Goal: Task Accomplishment & Management: Complete application form

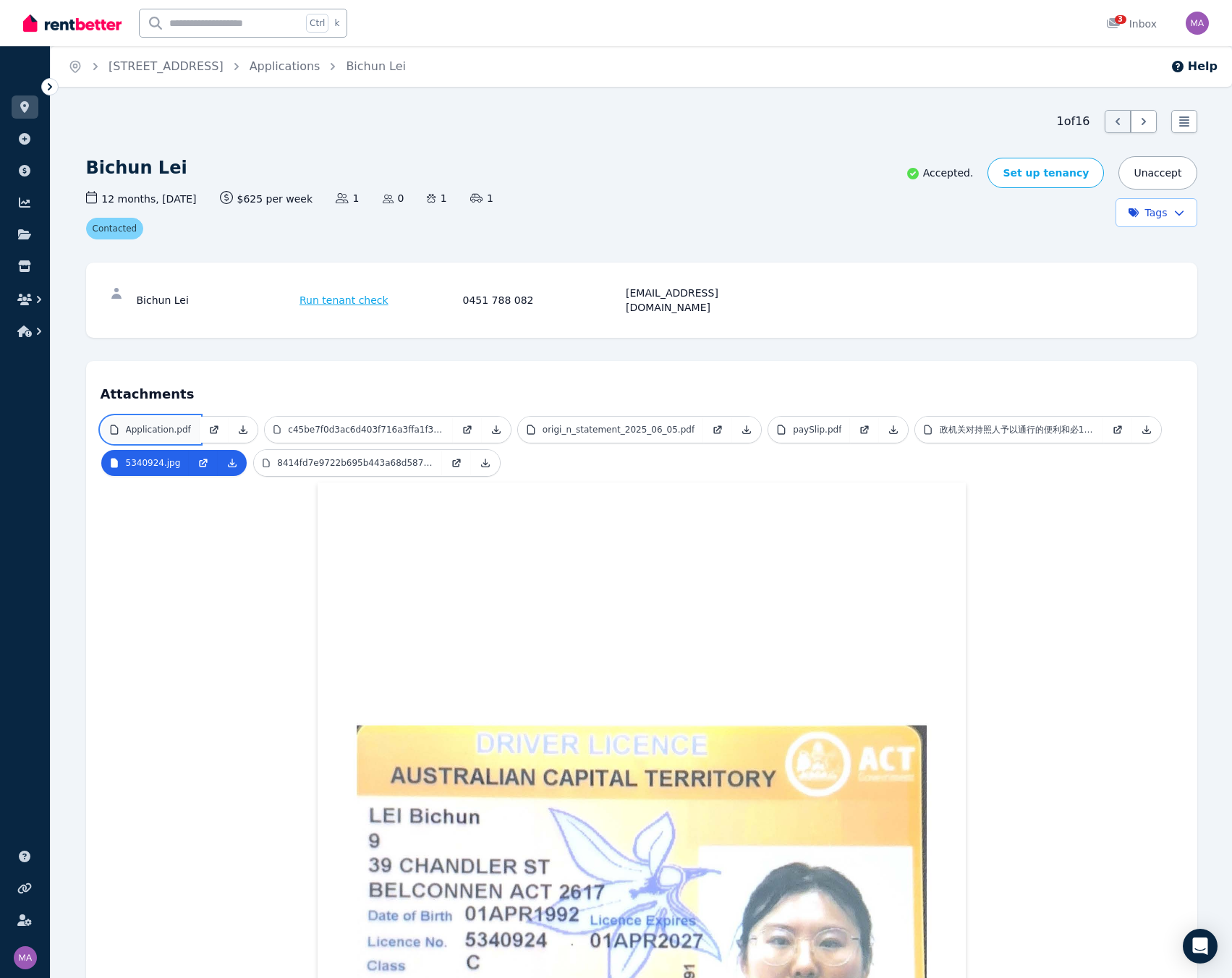
click at [170, 424] on p "Application.pdf" at bounding box center [158, 430] width 65 height 12
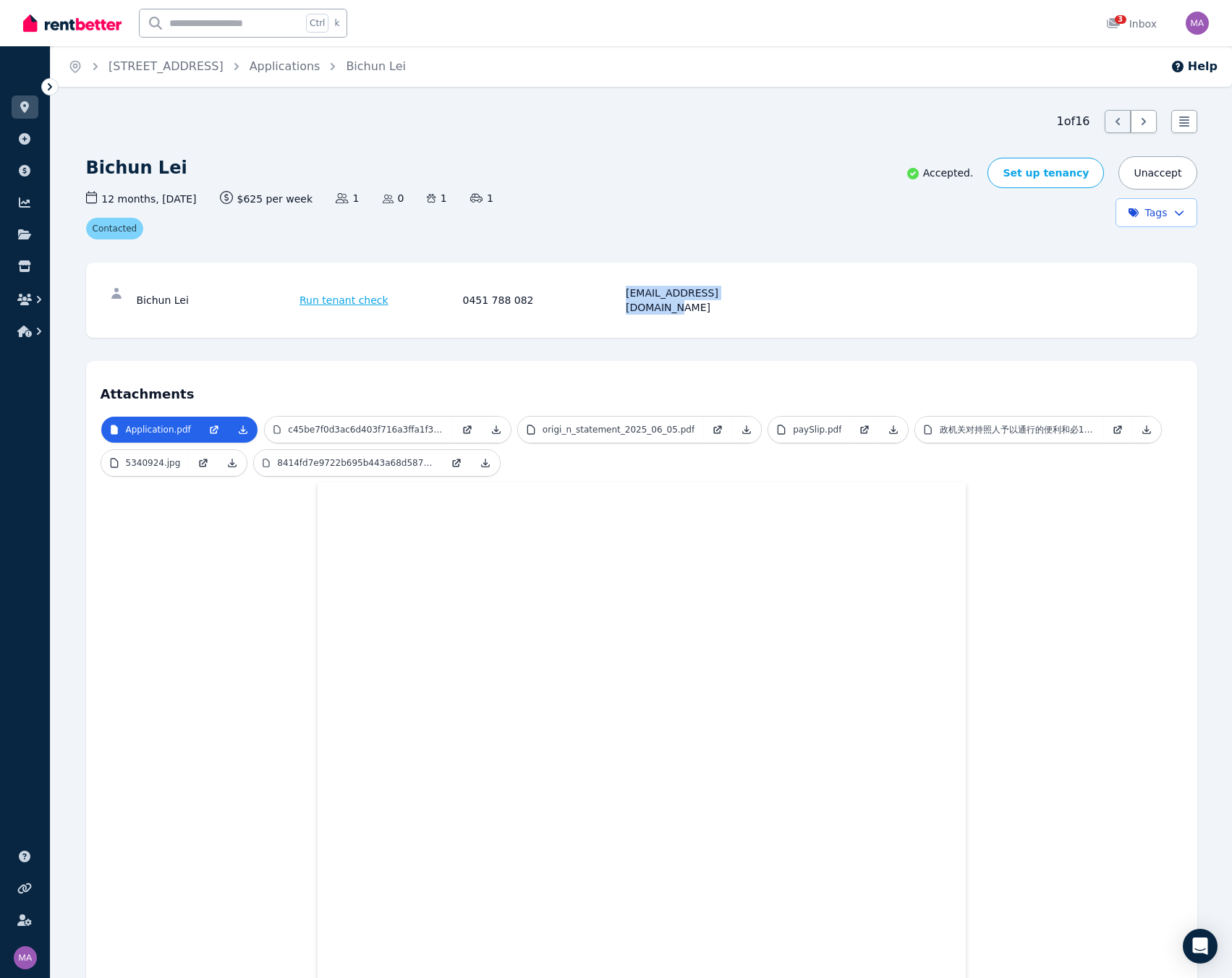
drag, startPoint x: 747, startPoint y: 297, endPoint x: 627, endPoint y: 298, distance: 120.0
click at [627, 298] on div "[EMAIL_ADDRESS][DOMAIN_NAME]" at bounding box center [705, 300] width 159 height 29
copy div "[EMAIL_ADDRESS][DOMAIN_NAME]"
click at [131, 457] on link "5340924.jpg" at bounding box center [145, 463] width 88 height 26
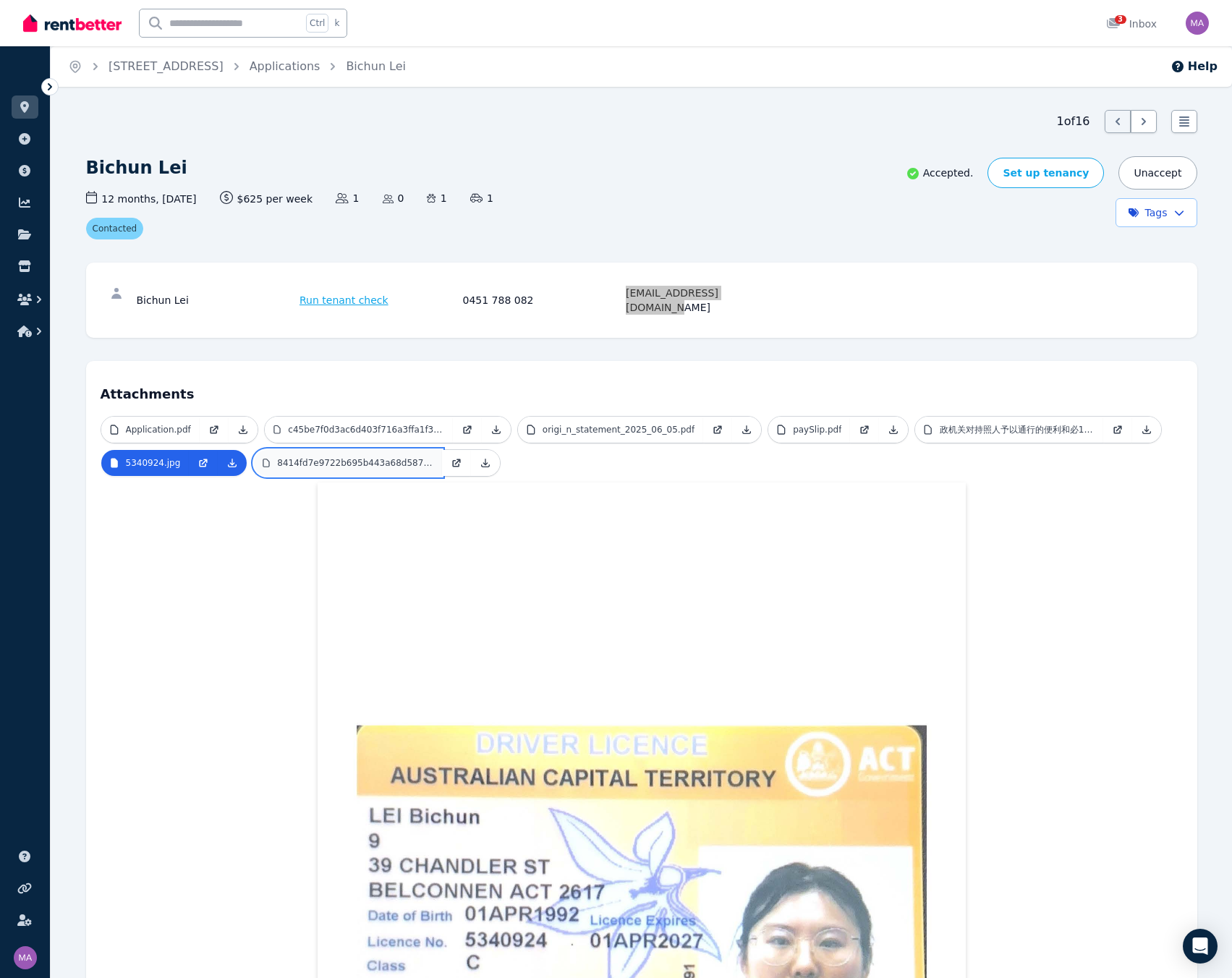
click at [292, 457] on p "8414fd7e9722b695b443a68d587ff08.jpg" at bounding box center [355, 463] width 156 height 12
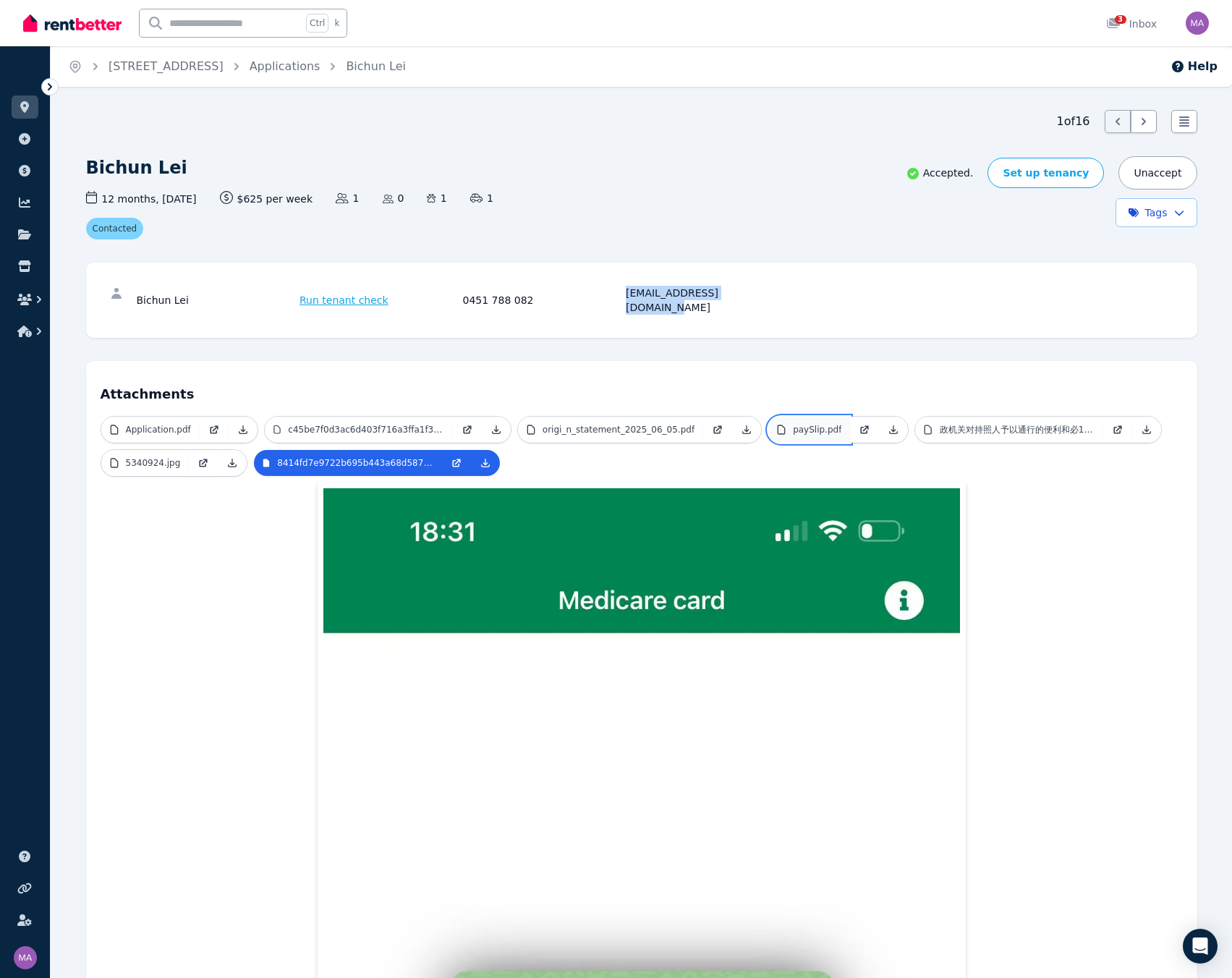
click at [786, 422] on link "paySlip.pdf" at bounding box center [809, 429] width 82 height 26
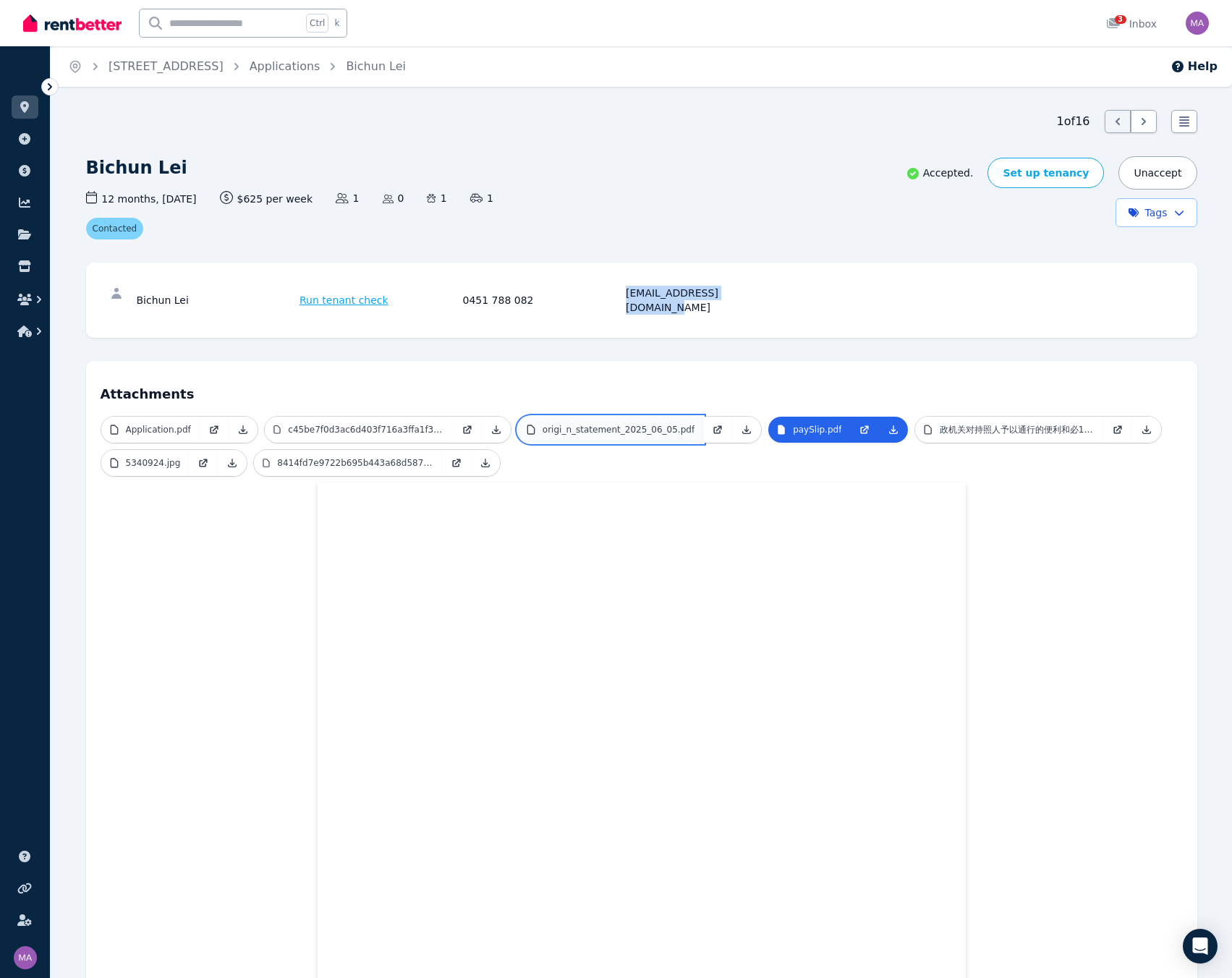
click at [610, 424] on p "origi_n_statement_2025_06_05.pdf" at bounding box center [618, 430] width 152 height 12
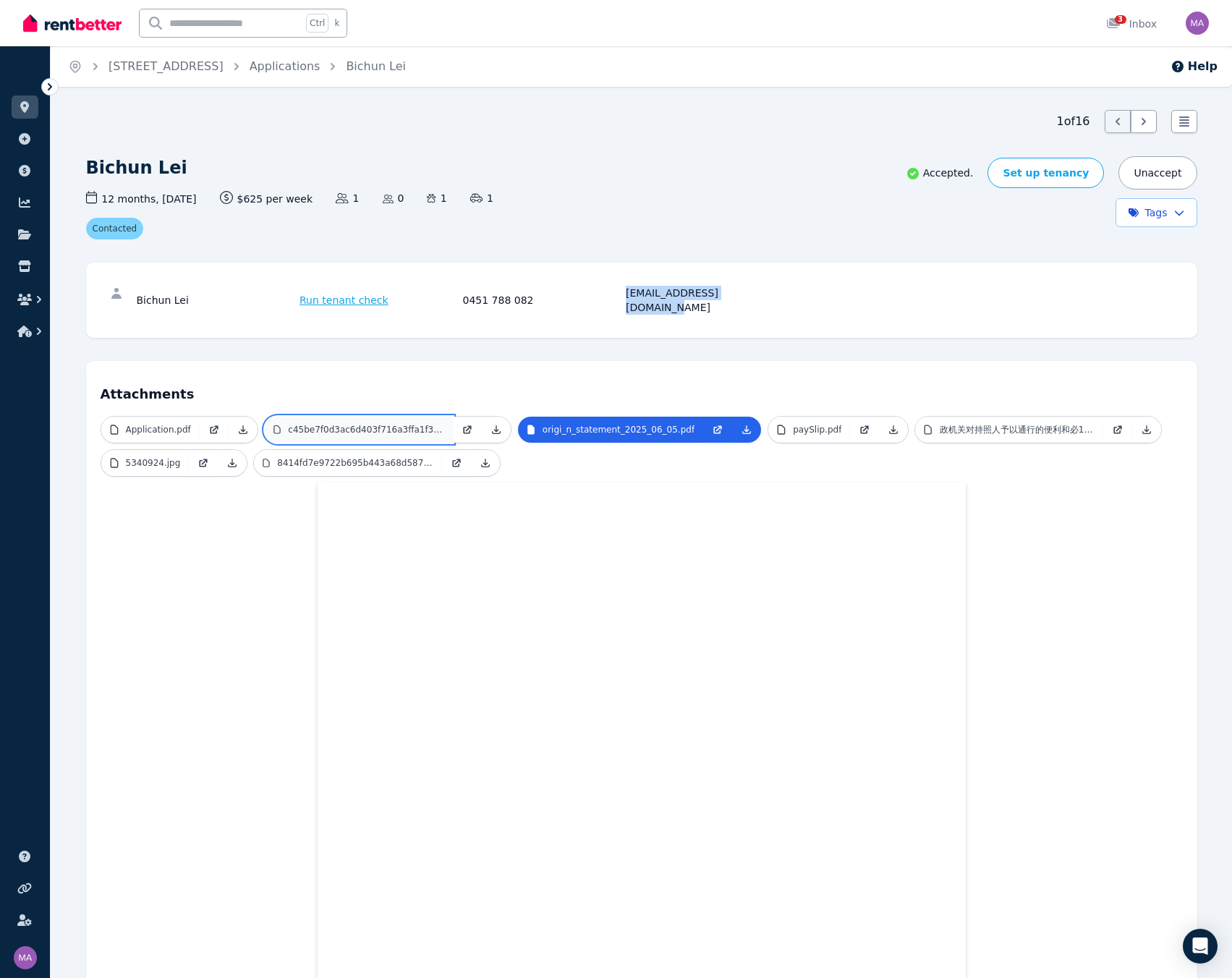
click at [405, 424] on p "c45be7f0d3ac6d403f716a3ffa1f38e.jpg" at bounding box center [365, 430] width 156 height 12
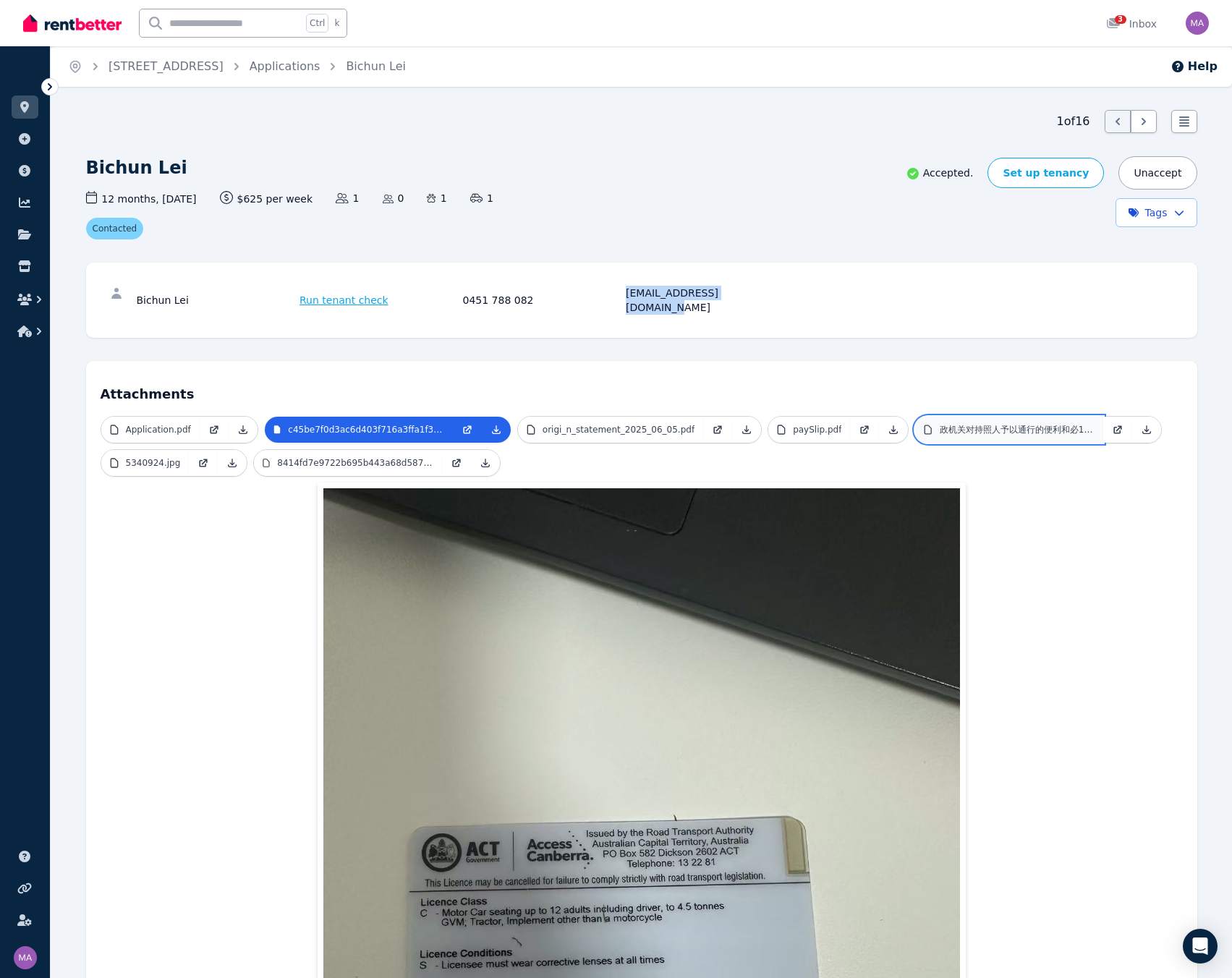
click at [940, 424] on p "政机关对持照人予以通行的便利和必1.pdf" at bounding box center [1018, 430] width 155 height 12
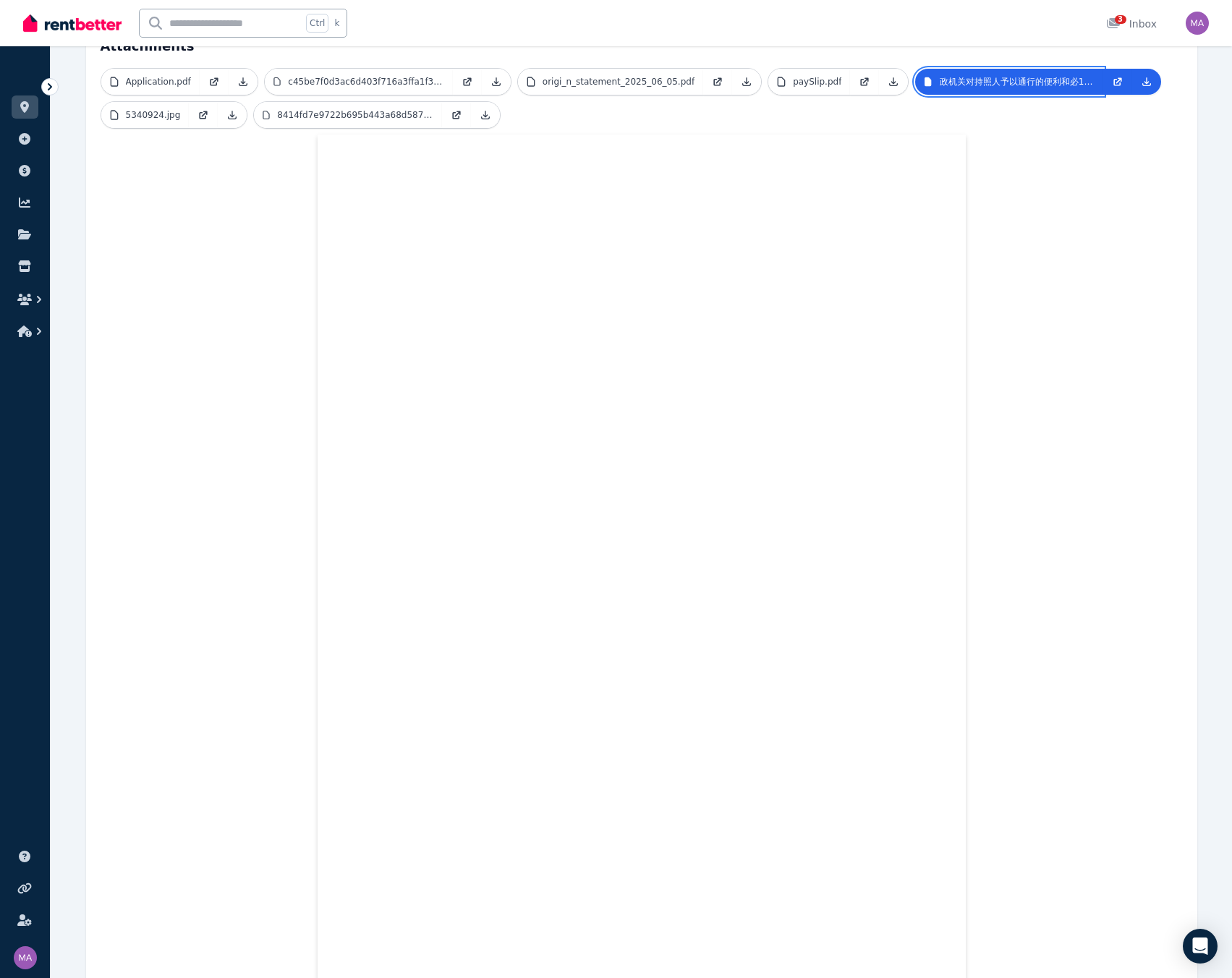
scroll to position [467, 0]
